Goal: Share content

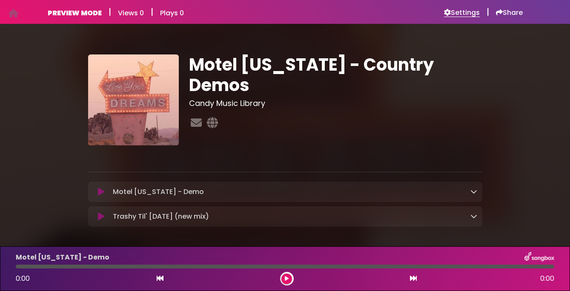
click at [452, 11] on h6 "Settings" at bounding box center [462, 13] width 36 height 9
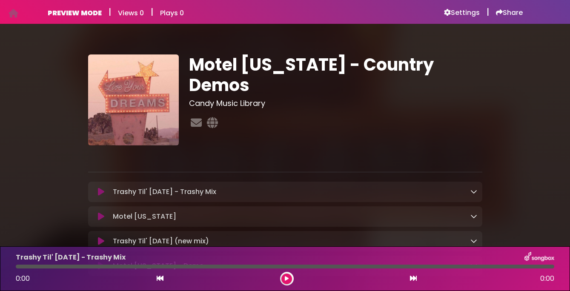
click at [100, 192] on icon at bounding box center [101, 192] width 6 height 9
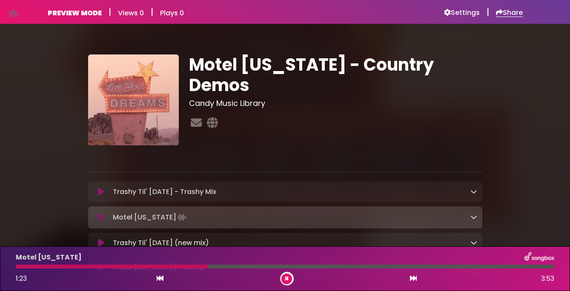
click at [517, 14] on h6 "Share" at bounding box center [509, 13] width 27 height 9
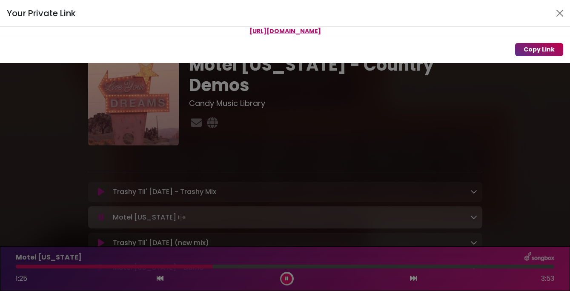
click at [545, 50] on button "Copy Link" at bounding box center [539, 49] width 48 height 13
click at [282, 30] on span "[URL][DOMAIN_NAME]" at bounding box center [285, 31] width 72 height 9
click at [283, 30] on span "[URL][DOMAIN_NAME]" at bounding box center [285, 31] width 72 height 9
click at [285, 31] on span "[URL][DOMAIN_NAME]" at bounding box center [285, 31] width 72 height 9
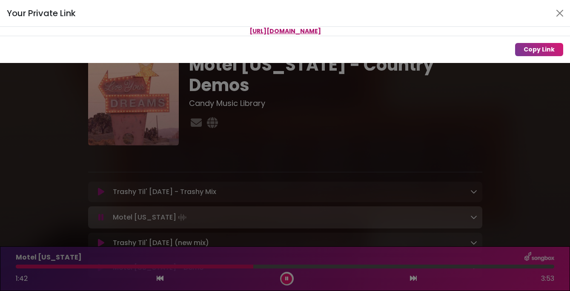
click at [285, 31] on span "[URL][DOMAIN_NAME]" at bounding box center [285, 31] width 72 height 9
click at [284, 31] on span "[URL][DOMAIN_NAME]" at bounding box center [285, 31] width 72 height 9
copy div "[URL][DOMAIN_NAME]"
click at [143, 105] on div "Your Private Link https://songbox.com/s/4dd0a4e8-a456-4290-ac52-b19743116d6f Co…" at bounding box center [285, 145] width 570 height 291
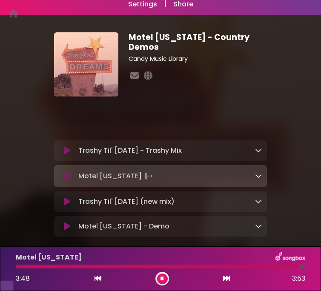
scroll to position [66, 0]
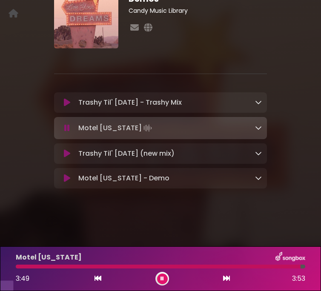
click at [67, 158] on icon at bounding box center [67, 153] width 6 height 9
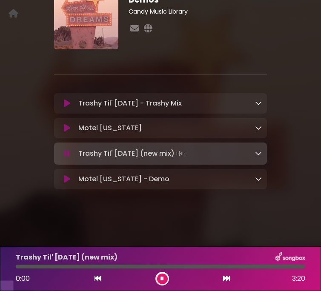
click at [67, 158] on icon at bounding box center [67, 153] width 6 height 9
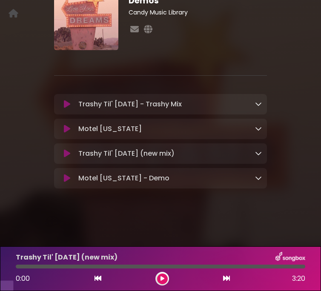
click at [66, 158] on icon at bounding box center [67, 153] width 6 height 9
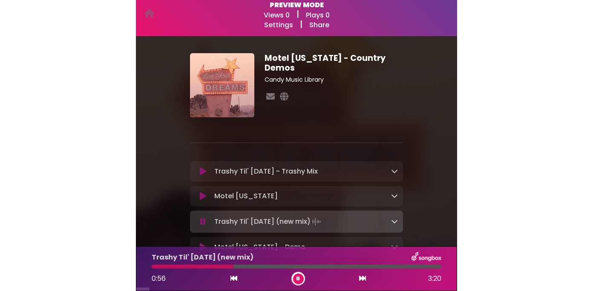
scroll to position [0, 0]
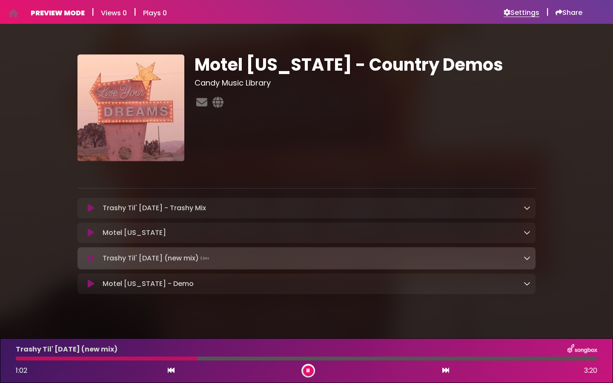
click at [515, 14] on h6 "Settings" at bounding box center [522, 13] width 36 height 9
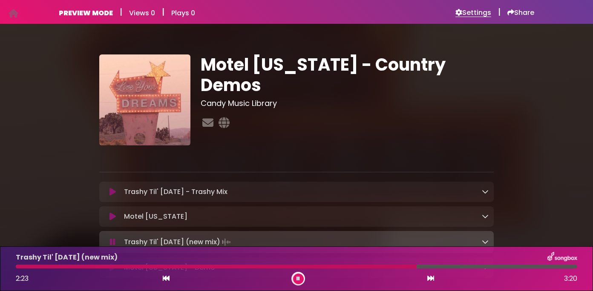
click at [470, 11] on h6 "Settings" at bounding box center [473, 13] width 36 height 9
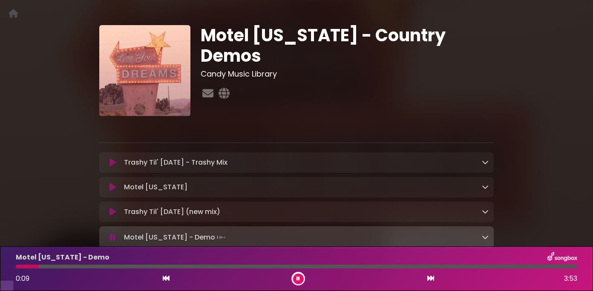
scroll to position [66, 0]
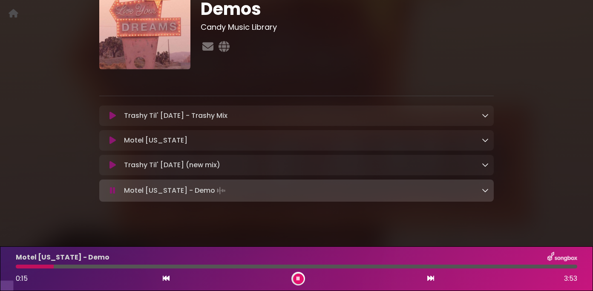
click at [112, 145] on icon at bounding box center [112, 140] width 6 height 9
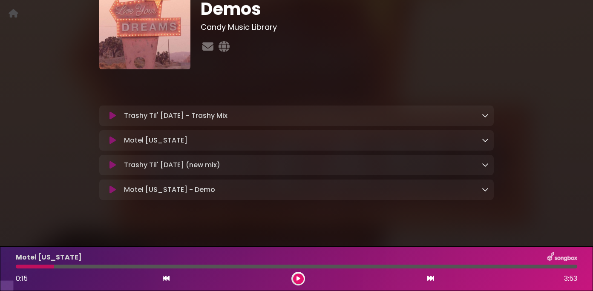
click at [112, 145] on icon at bounding box center [112, 140] width 6 height 9
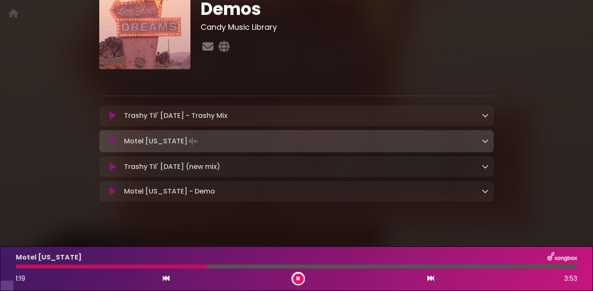
scroll to position [0, 0]
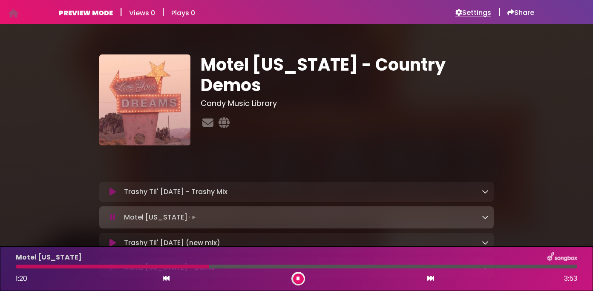
click at [470, 9] on h6 "Settings" at bounding box center [473, 13] width 36 height 9
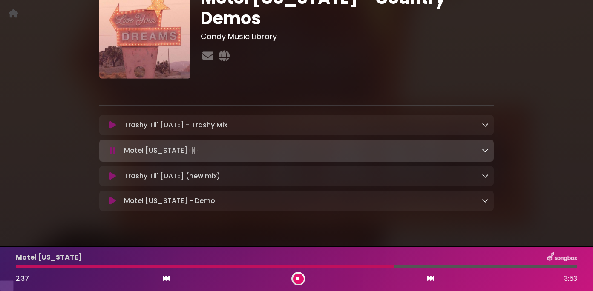
scroll to position [57, 0]
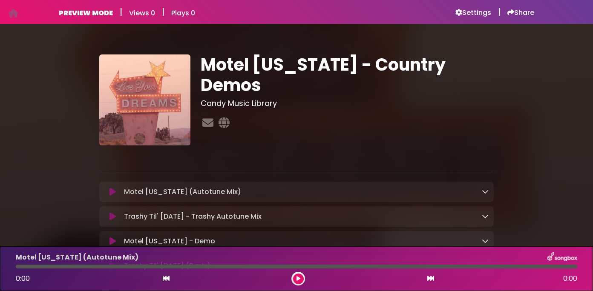
scroll to position [85, 0]
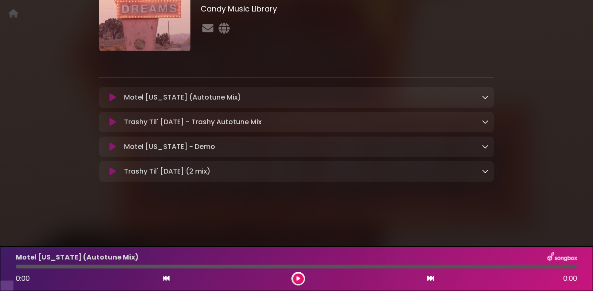
click at [111, 102] on icon at bounding box center [112, 97] width 6 height 9
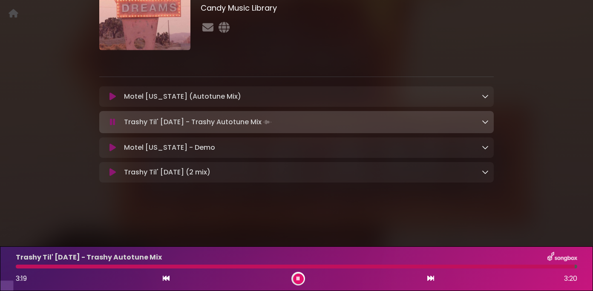
click at [116, 126] on button at bounding box center [112, 122] width 16 height 9
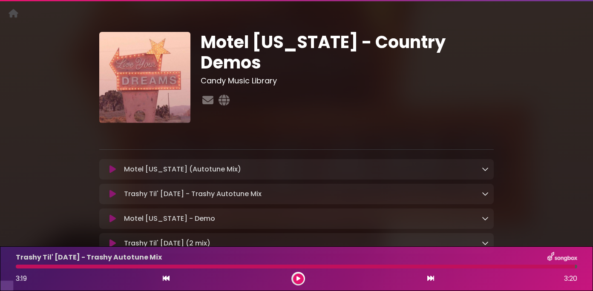
scroll to position [0, 0]
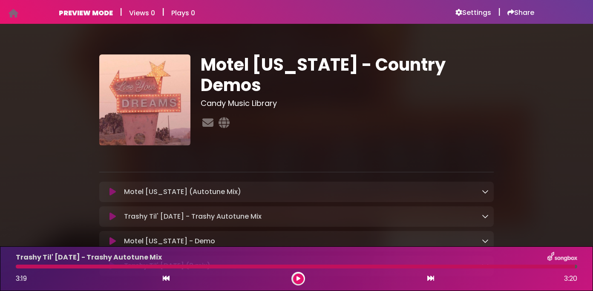
click at [11, 14] on icon at bounding box center [14, 13] width 10 height 0
